Goal: Task Accomplishment & Management: Manage account settings

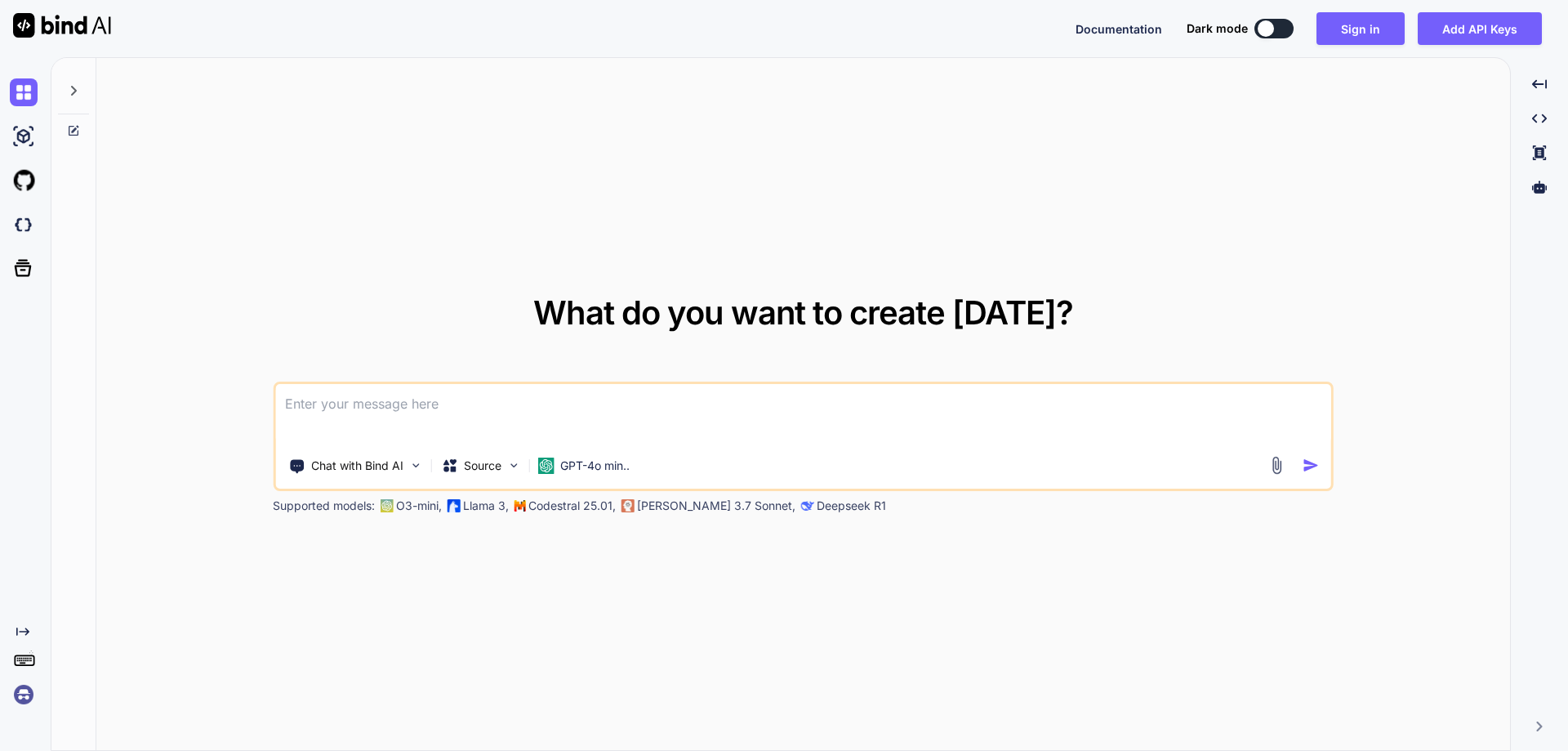
click at [17, 692] on img at bounding box center [24, 694] width 28 height 28
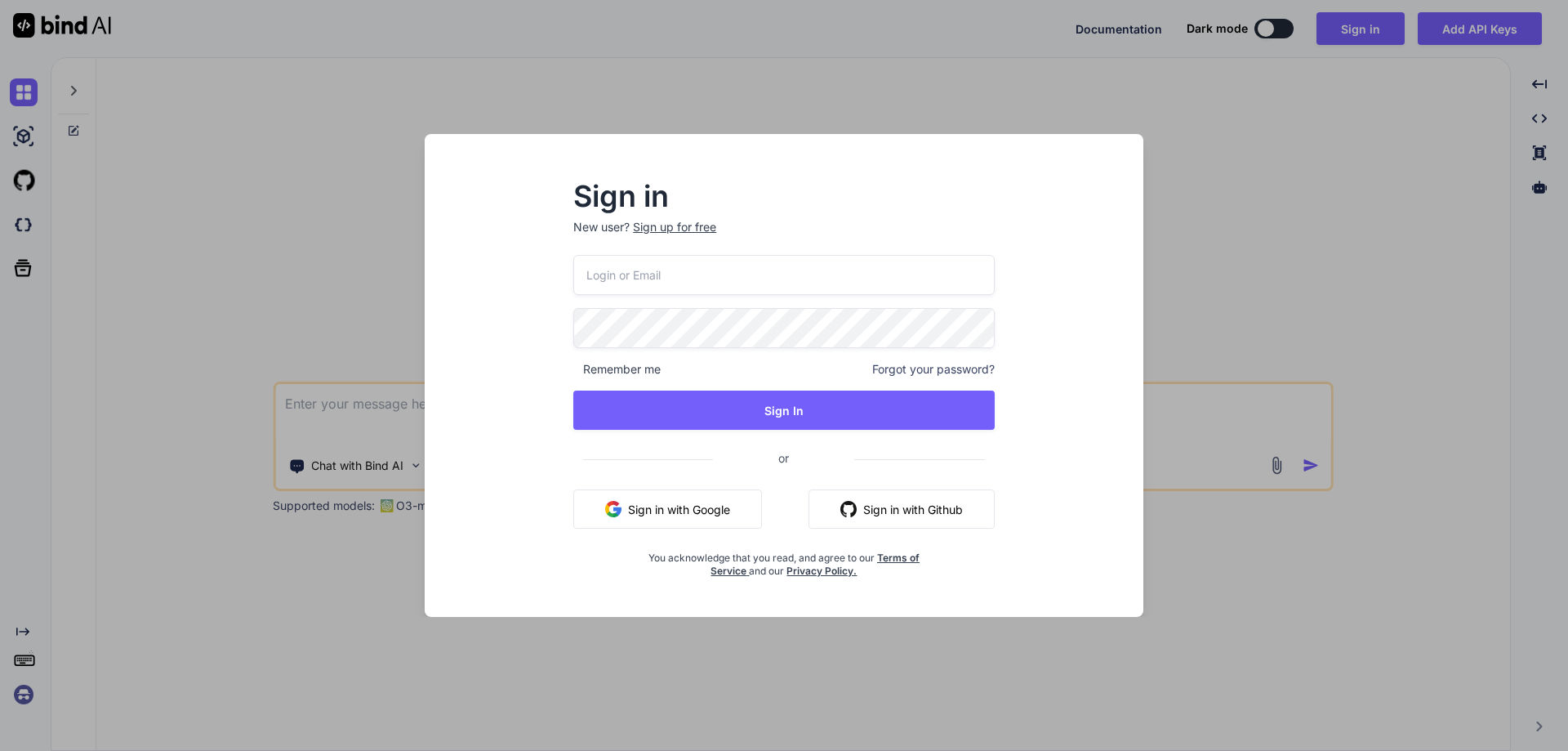
click at [200, 388] on div "Sign in New user? Sign up for free Remember me Forgot your password? Sign In or…" at bounding box center [784, 376] width 1568 height 751
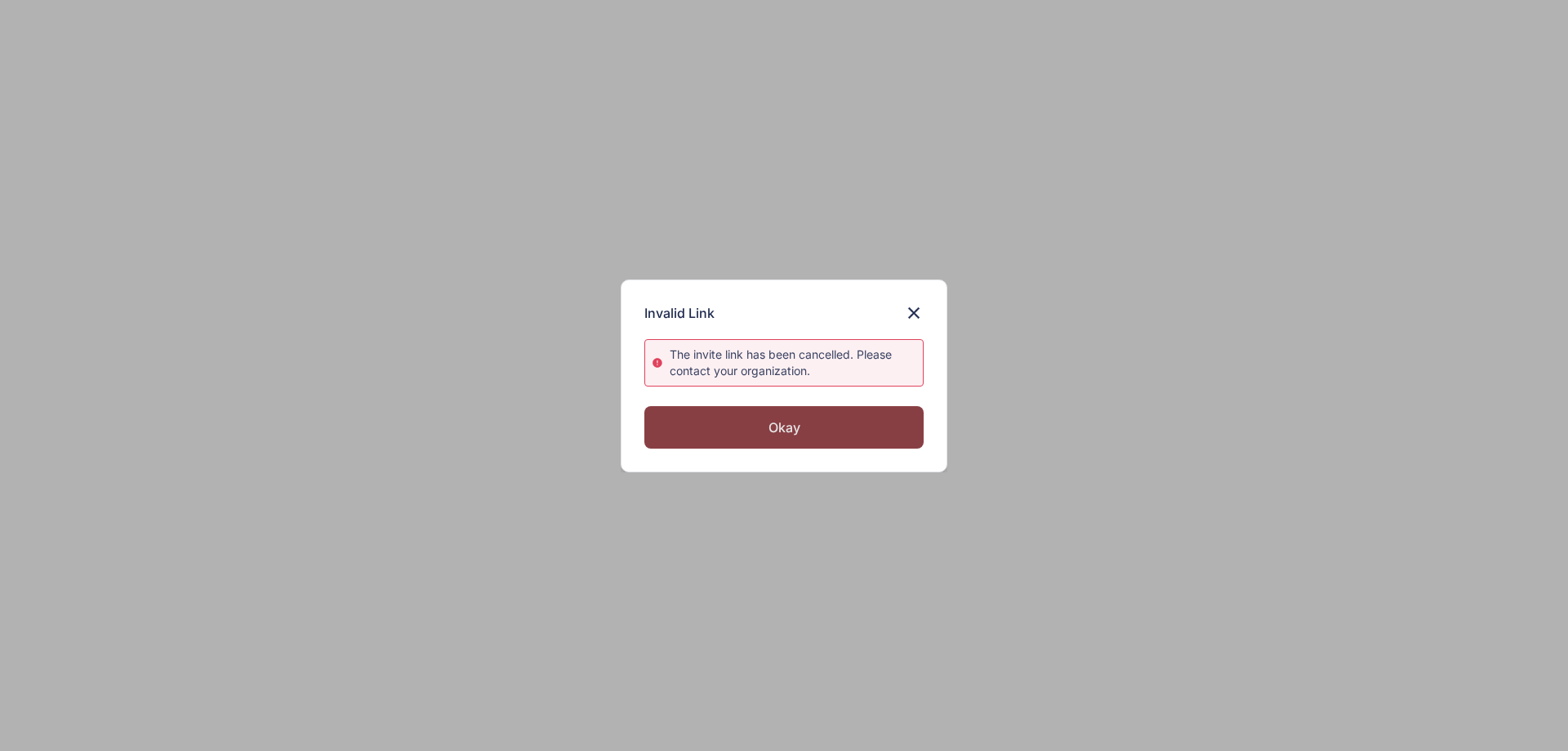
click at [745, 435] on div "Okay" at bounding box center [784, 428] width 280 height 43
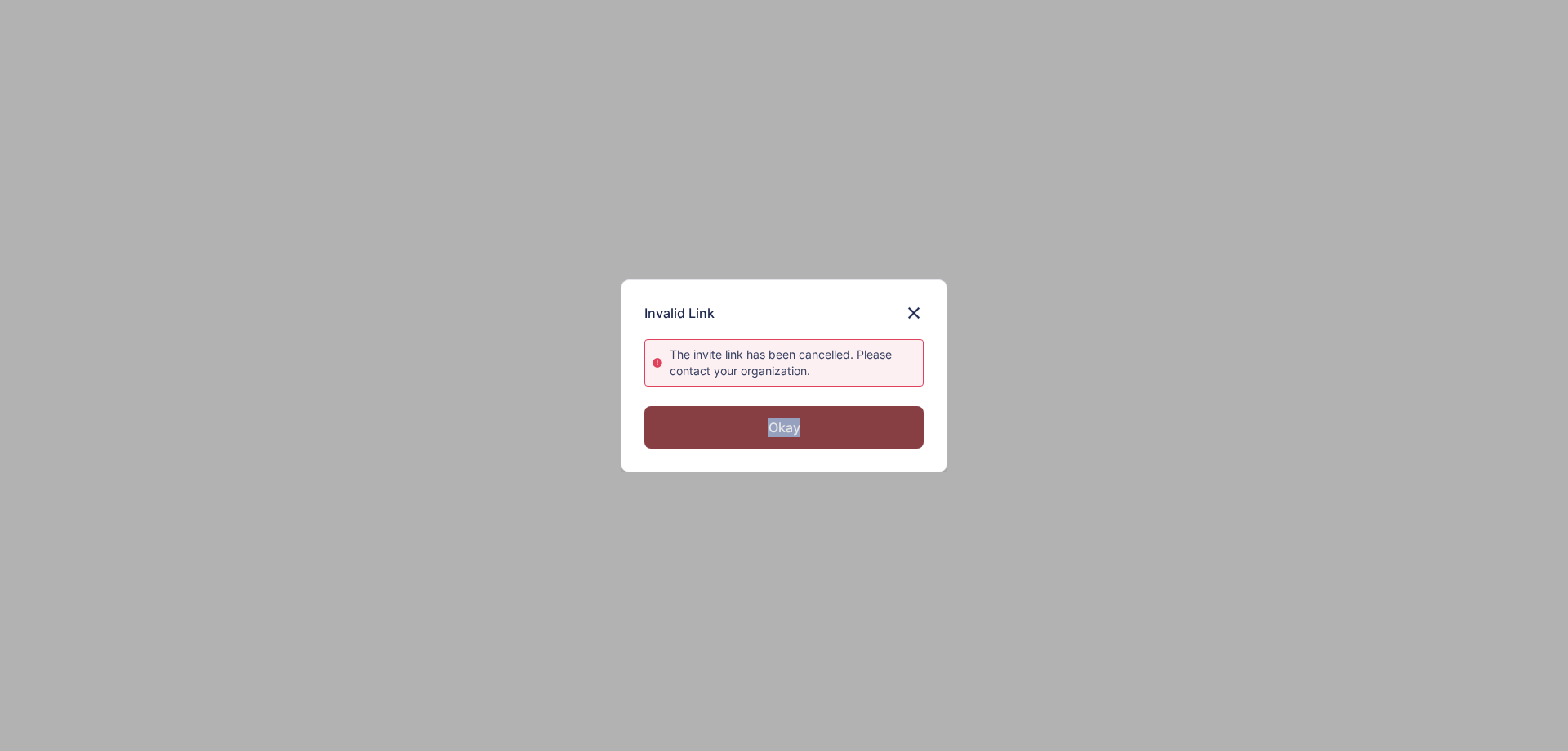
click at [745, 435] on div "Okay" at bounding box center [784, 428] width 280 height 43
click at [794, 435] on div "Okay" at bounding box center [784, 428] width 280 height 43
click at [903, 317] on div "Invalid Link" at bounding box center [784, 312] width 280 height 20
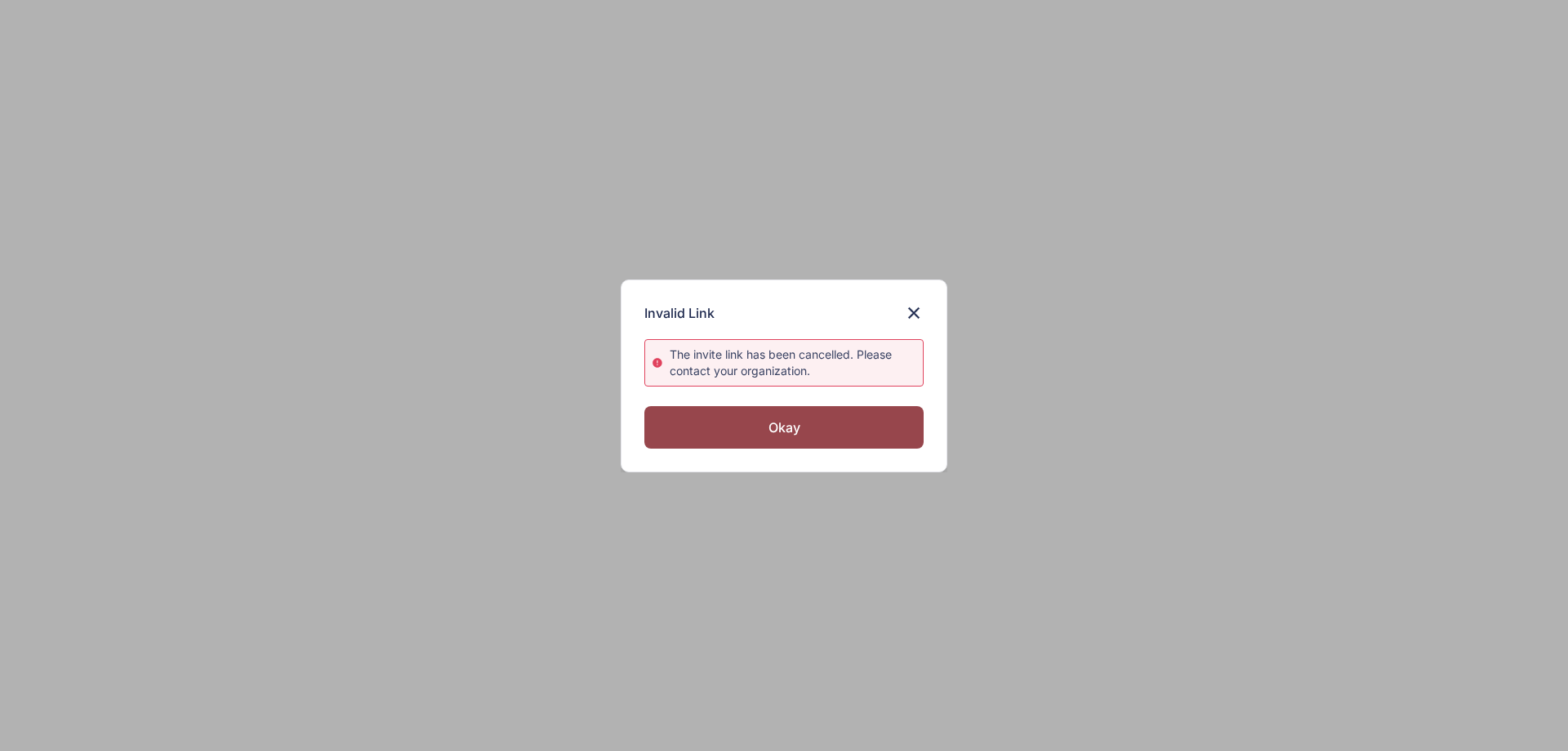
click at [903, 317] on div "Invalid Link" at bounding box center [784, 312] width 280 height 20
click at [908, 310] on img at bounding box center [914, 312] width 20 height 20
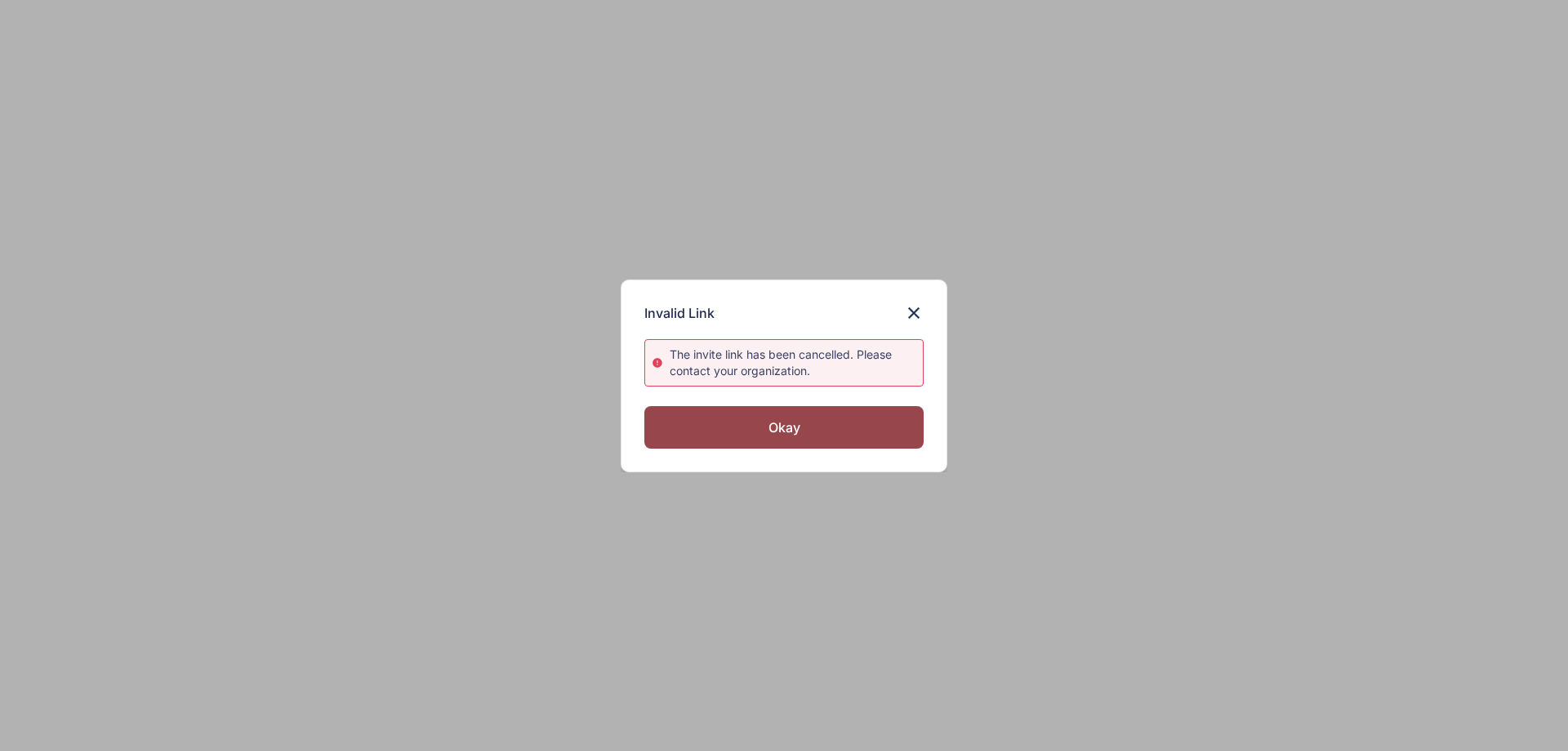
click at [908, 310] on div at bounding box center [784, 376] width 1568 height 751
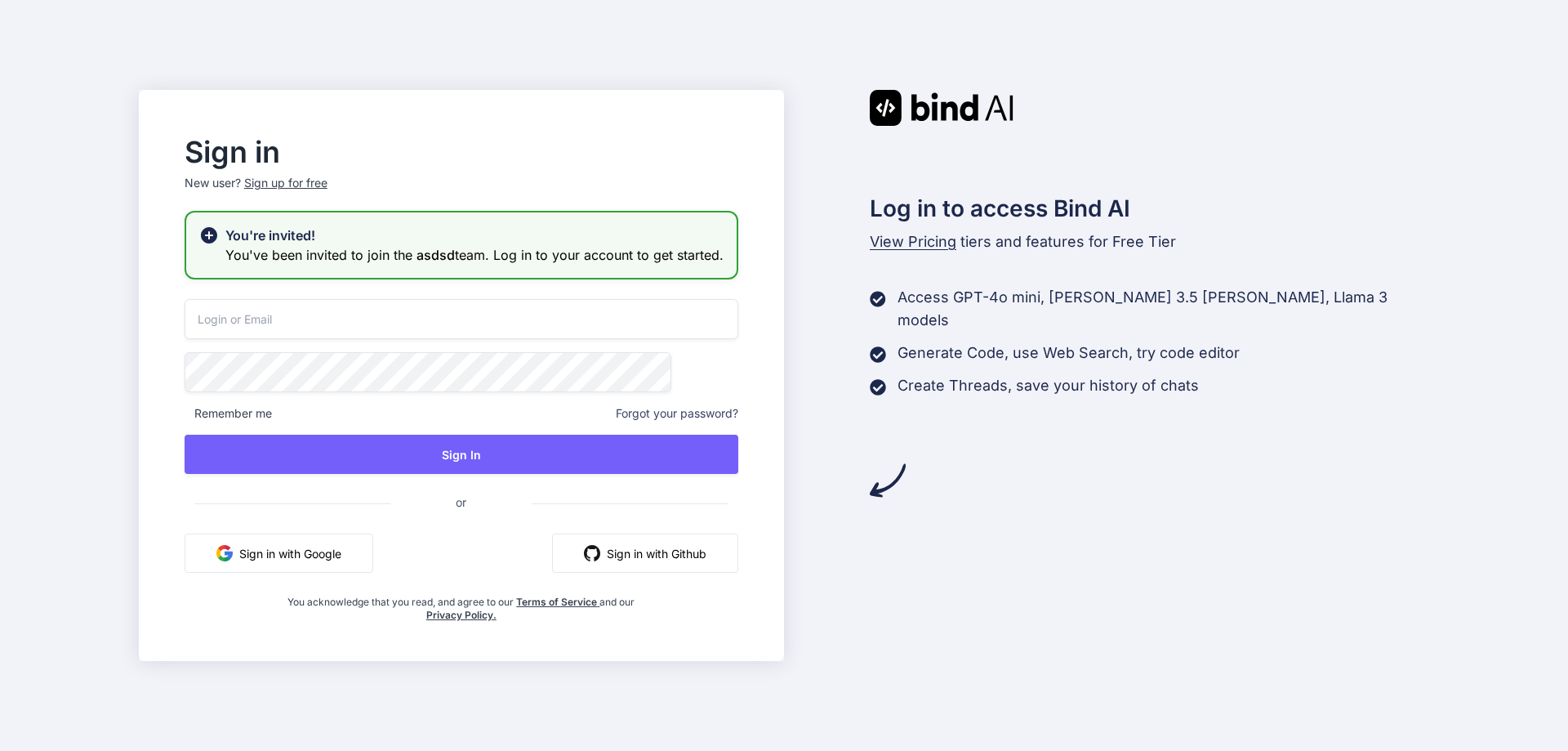
click at [367, 569] on button "Sign in with Google" at bounding box center [279, 553] width 189 height 39
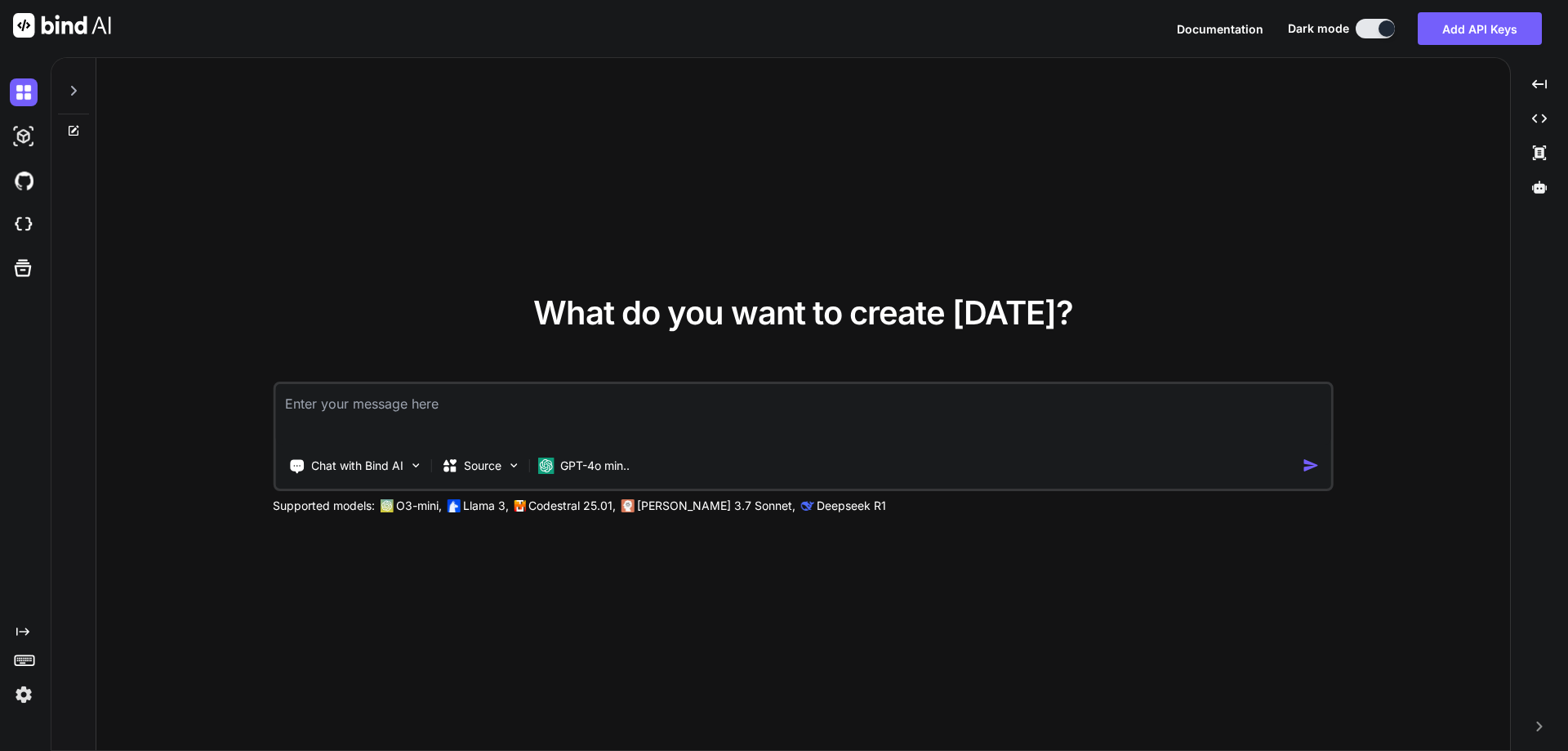
type textarea "x"
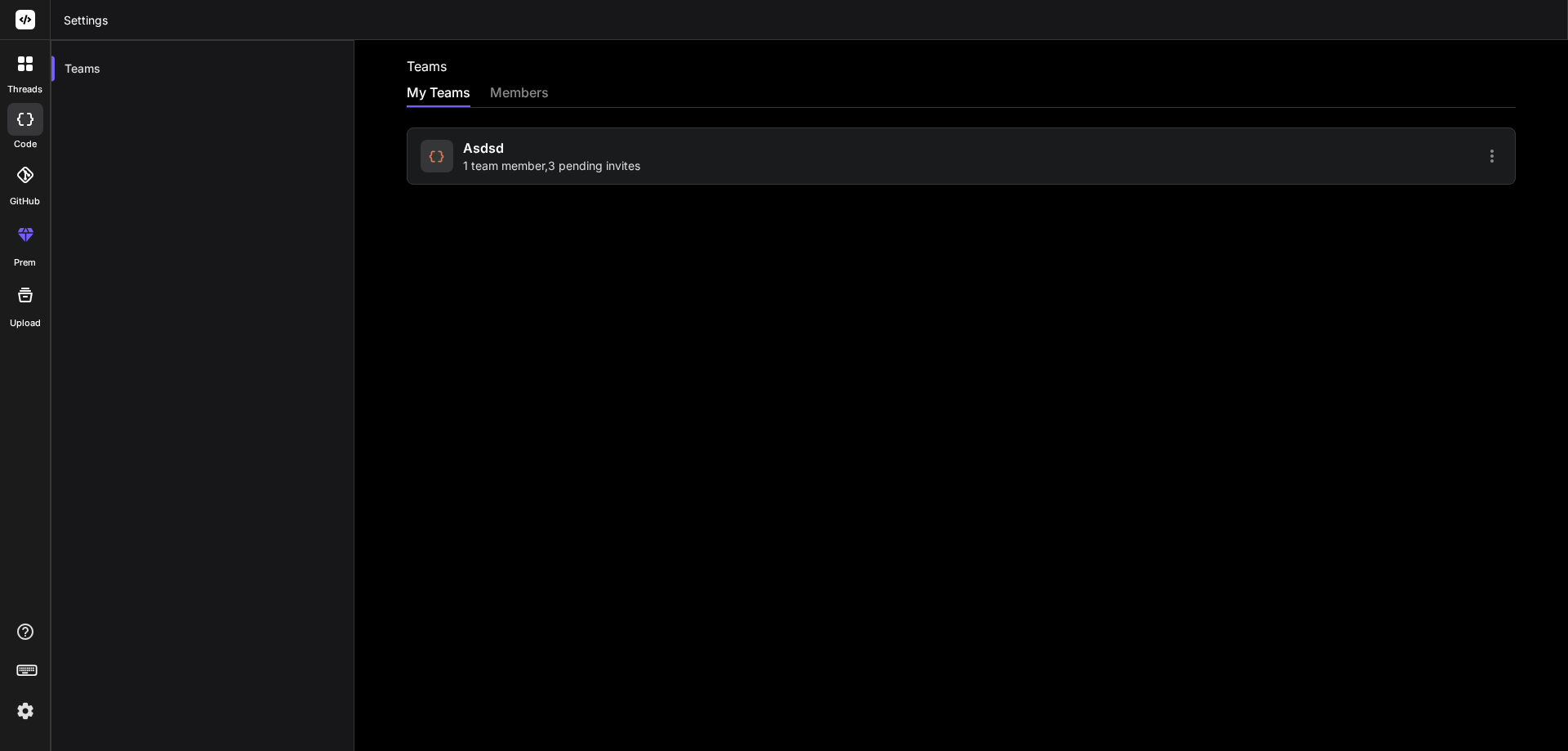
click at [701, 149] on div "asdsd 1 team member , 3 pending invites" at bounding box center [689, 156] width 536 height 36
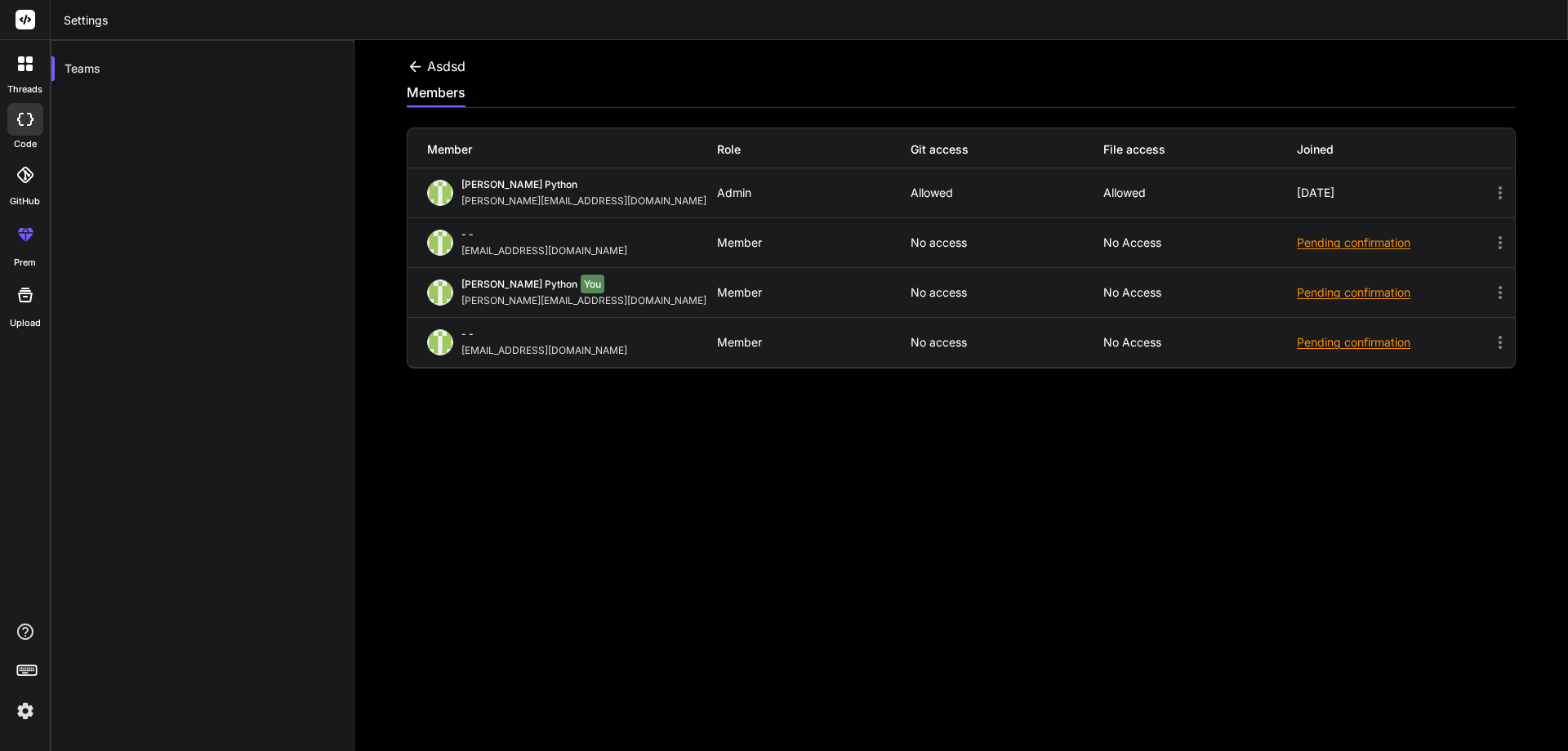
click at [1285, 74] on div "asdsd" at bounding box center [962, 66] width 1110 height 20
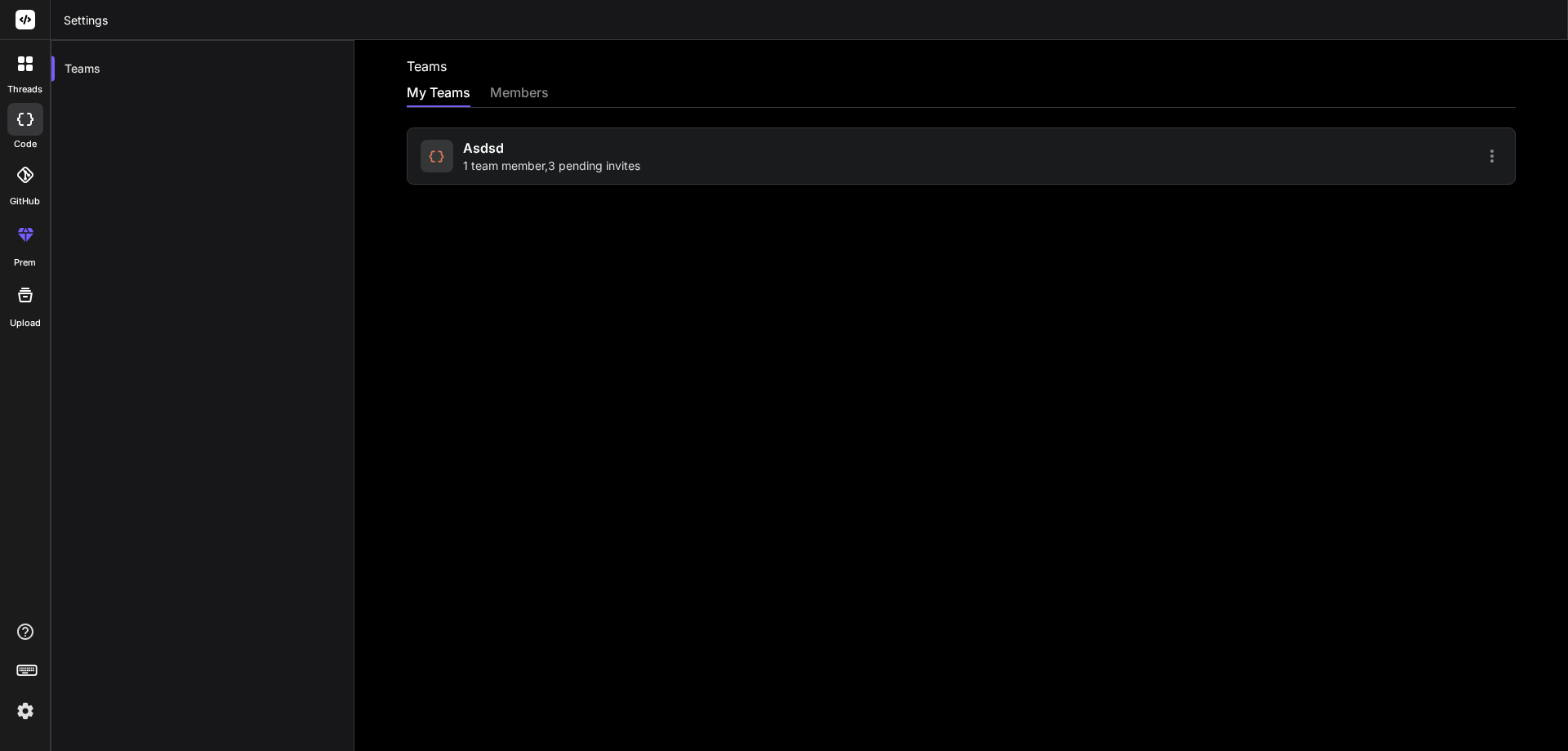
click at [616, 140] on div "asdsd 1 team member , 3 pending invites" at bounding box center [551, 156] width 178 height 36
